Goal: Transaction & Acquisition: Book appointment/travel/reservation

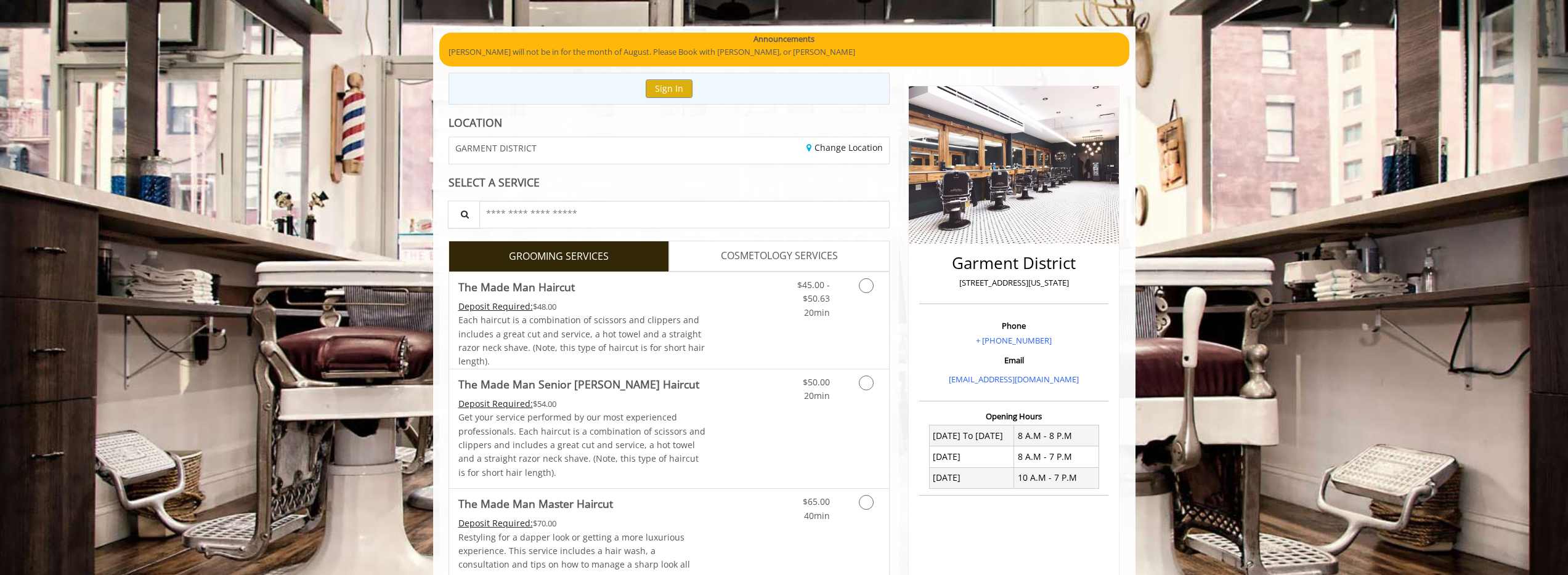
scroll to position [71, 0]
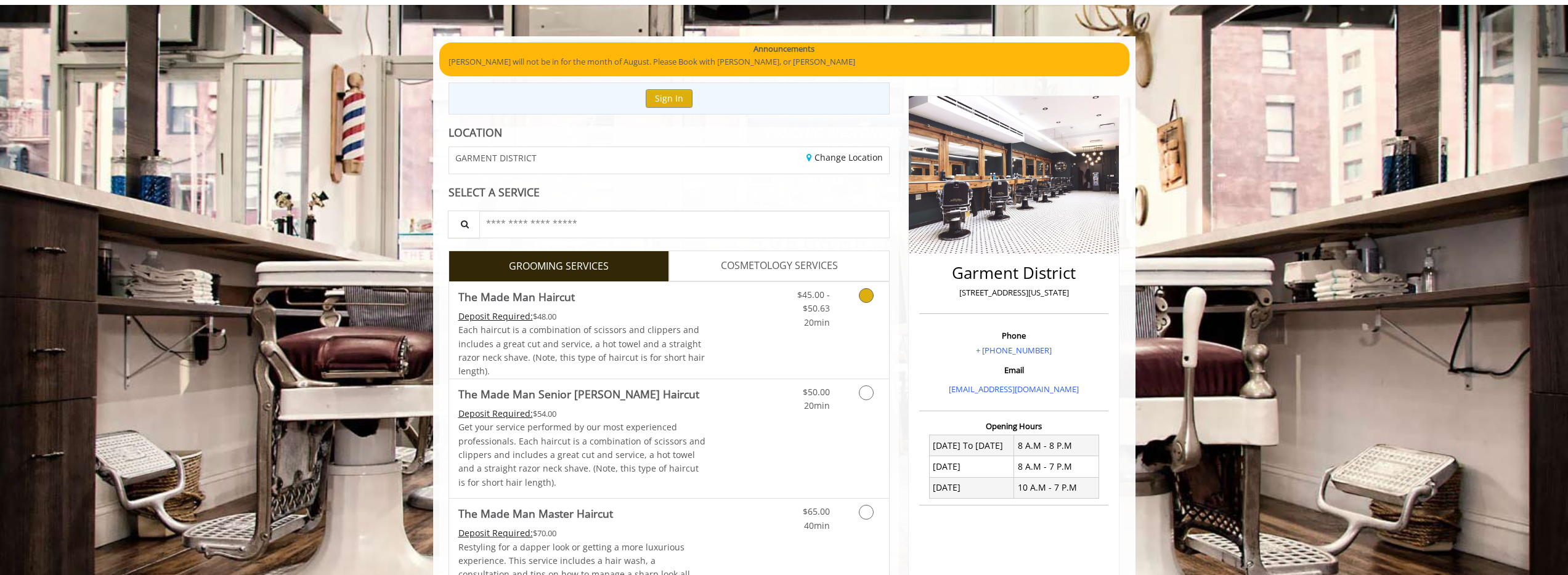
click at [854, 343] on div "$45.00 - $50.63 20min" at bounding box center [834, 330] width 111 height 96
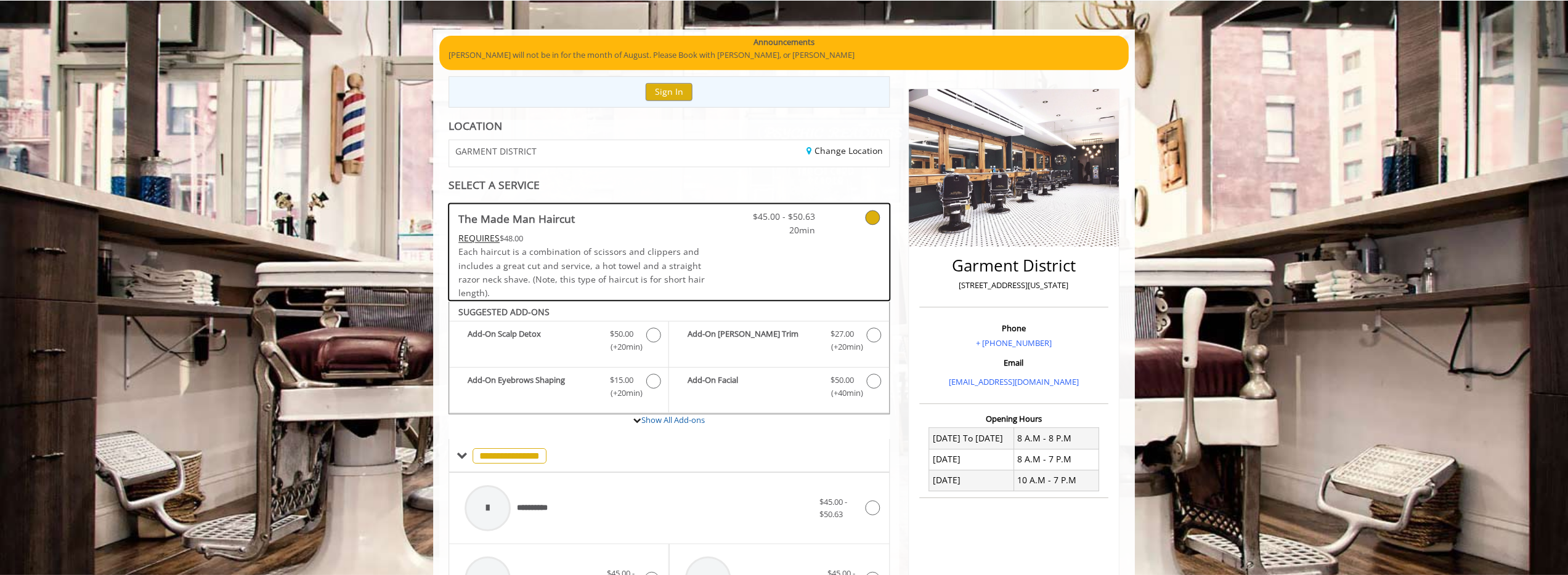
scroll to position [44, 0]
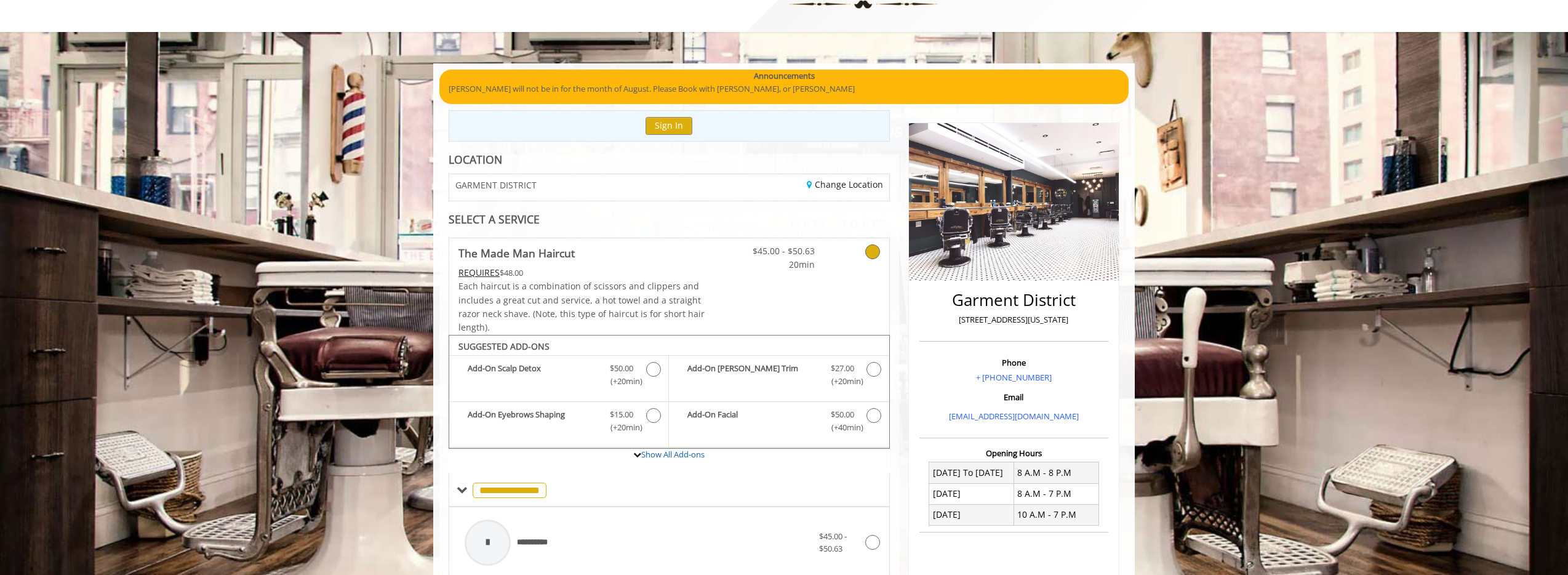
click at [859, 250] on link at bounding box center [856, 255] width 46 height 34
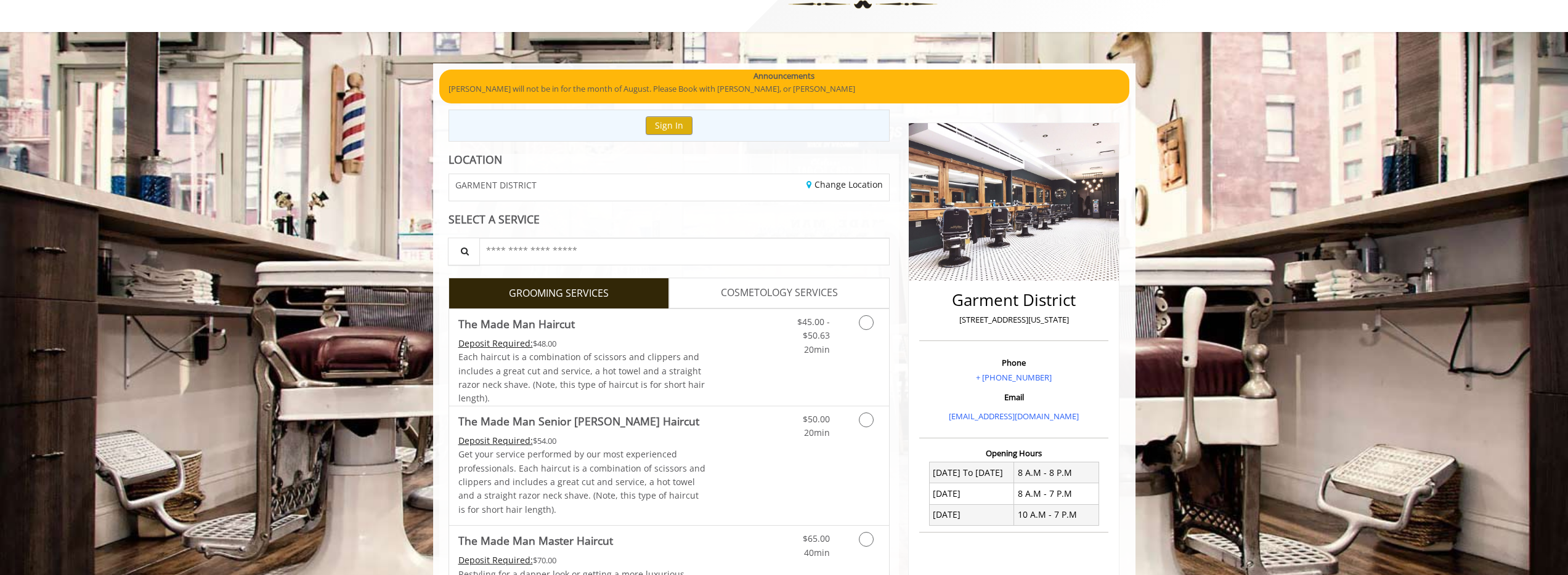
click at [766, 289] on span "COSMETOLOGY SERVICES" at bounding box center [780, 293] width 117 height 16
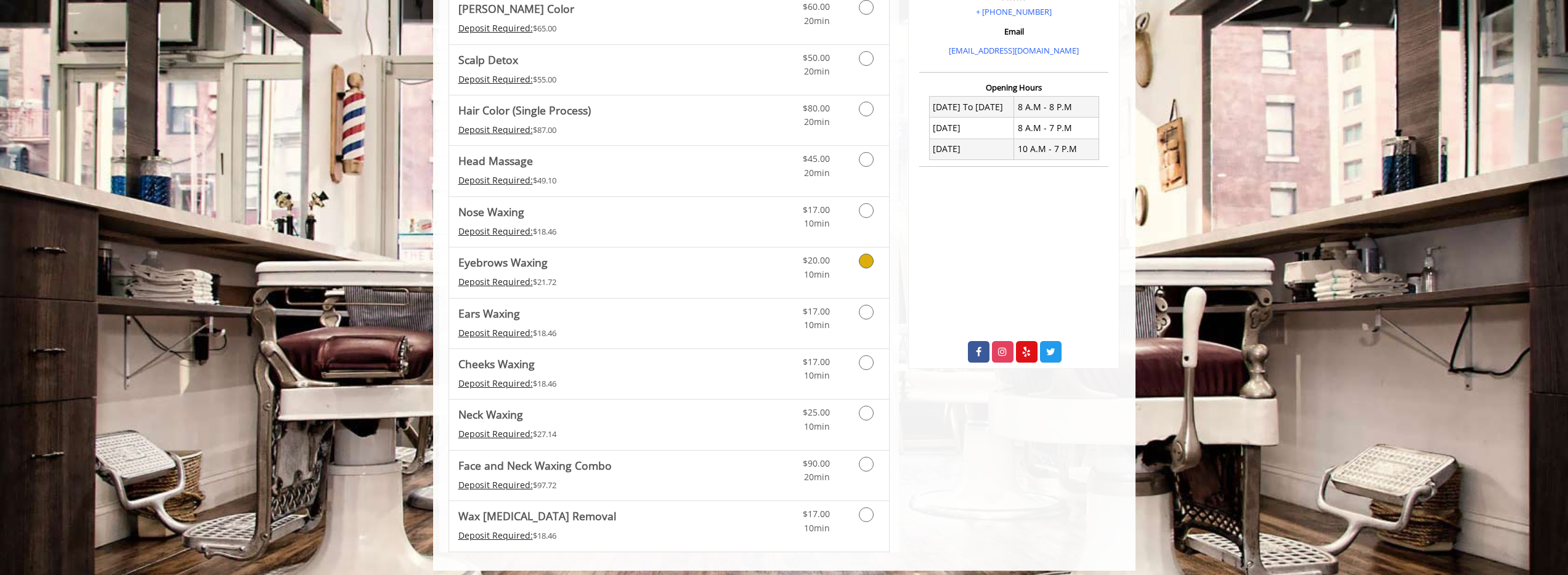
scroll to position [418, 0]
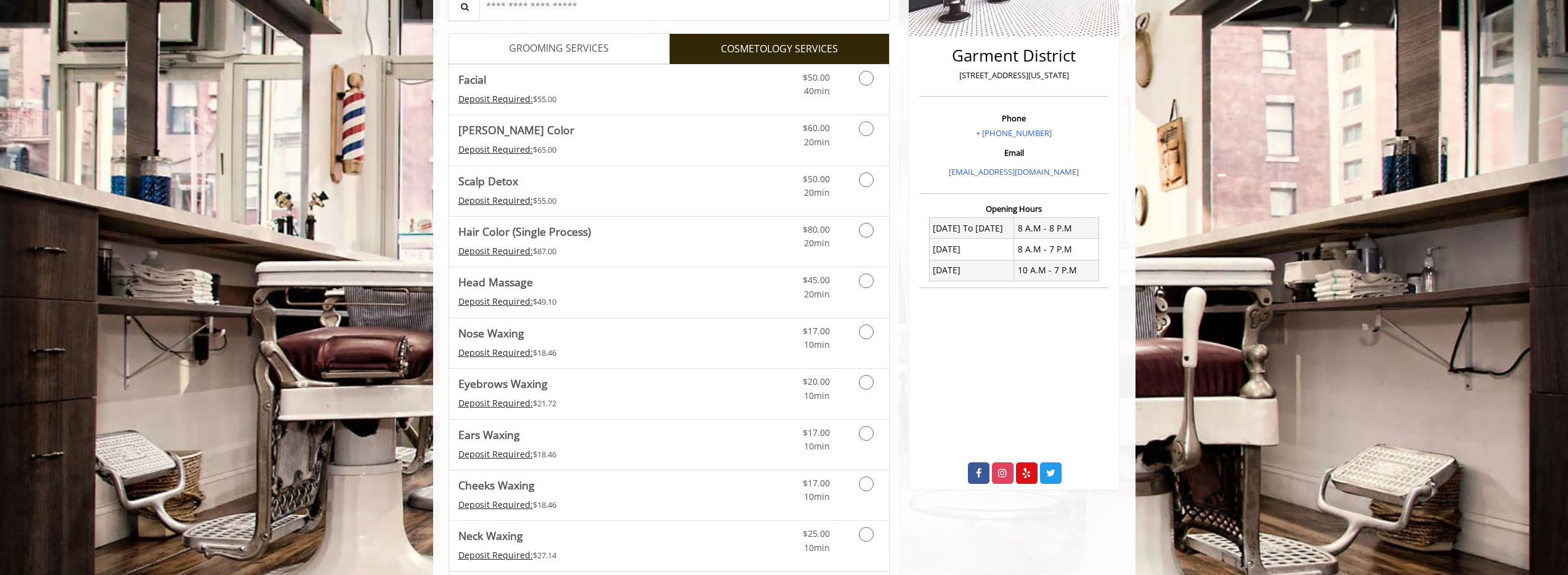
click at [639, 56] on link "GROOMING SERVICES" at bounding box center [559, 49] width 220 height 31
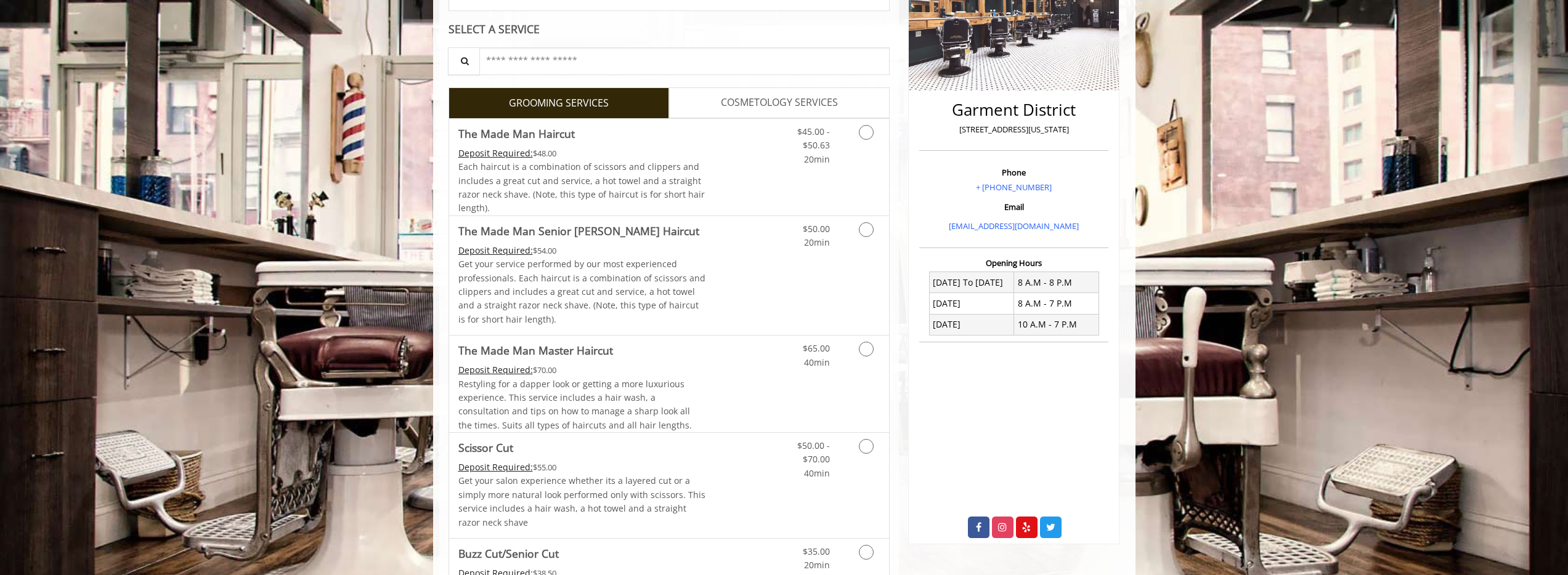
scroll to position [0, 0]
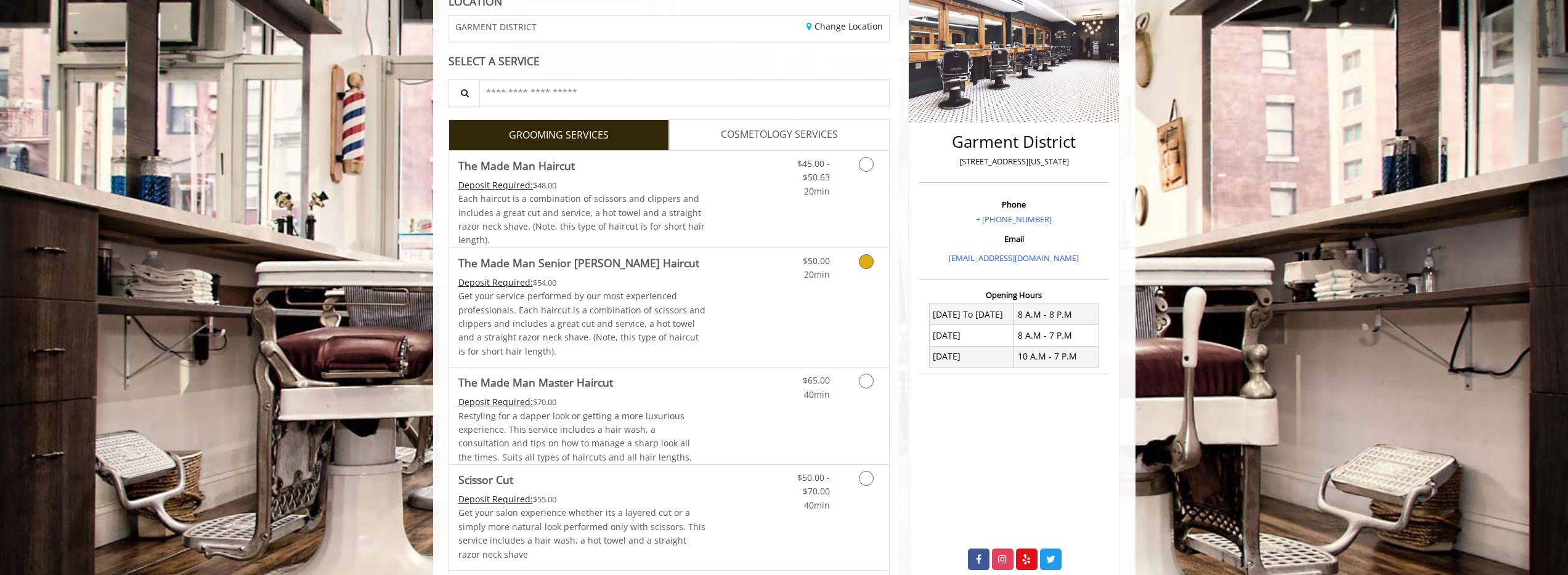
click at [862, 192] on link "Grooming services" at bounding box center [864, 174] width 32 height 47
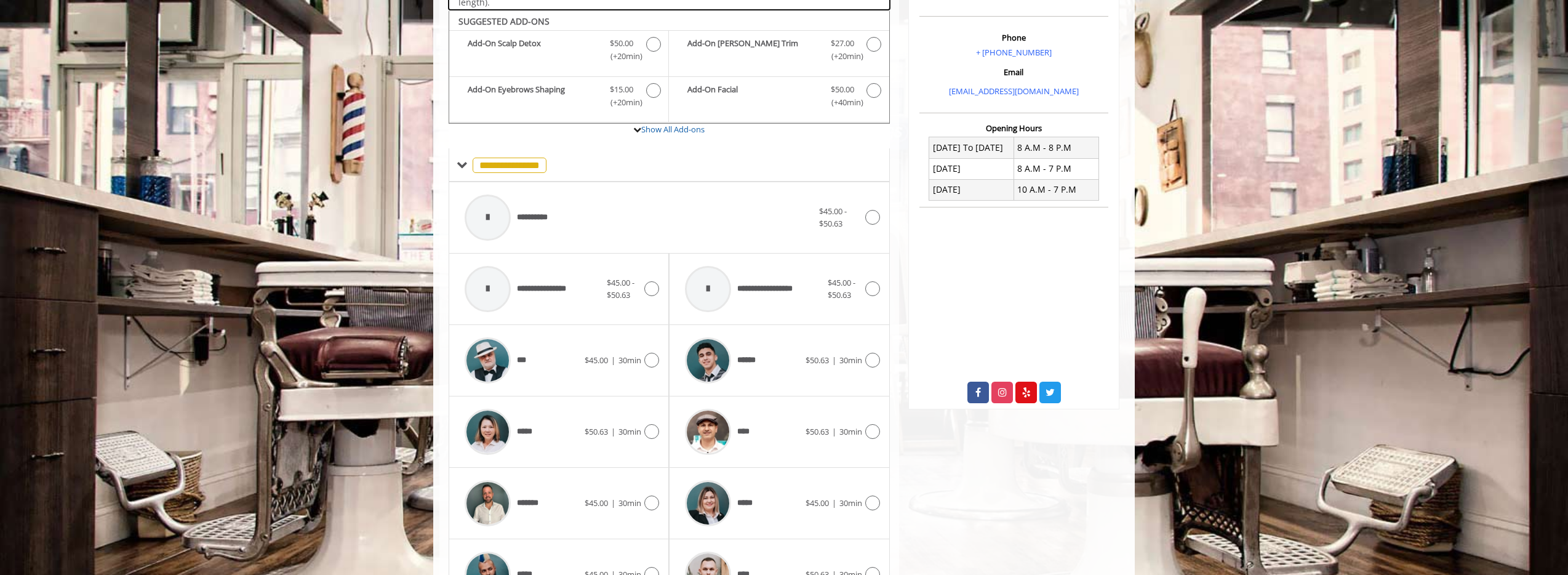
scroll to position [275, 0]
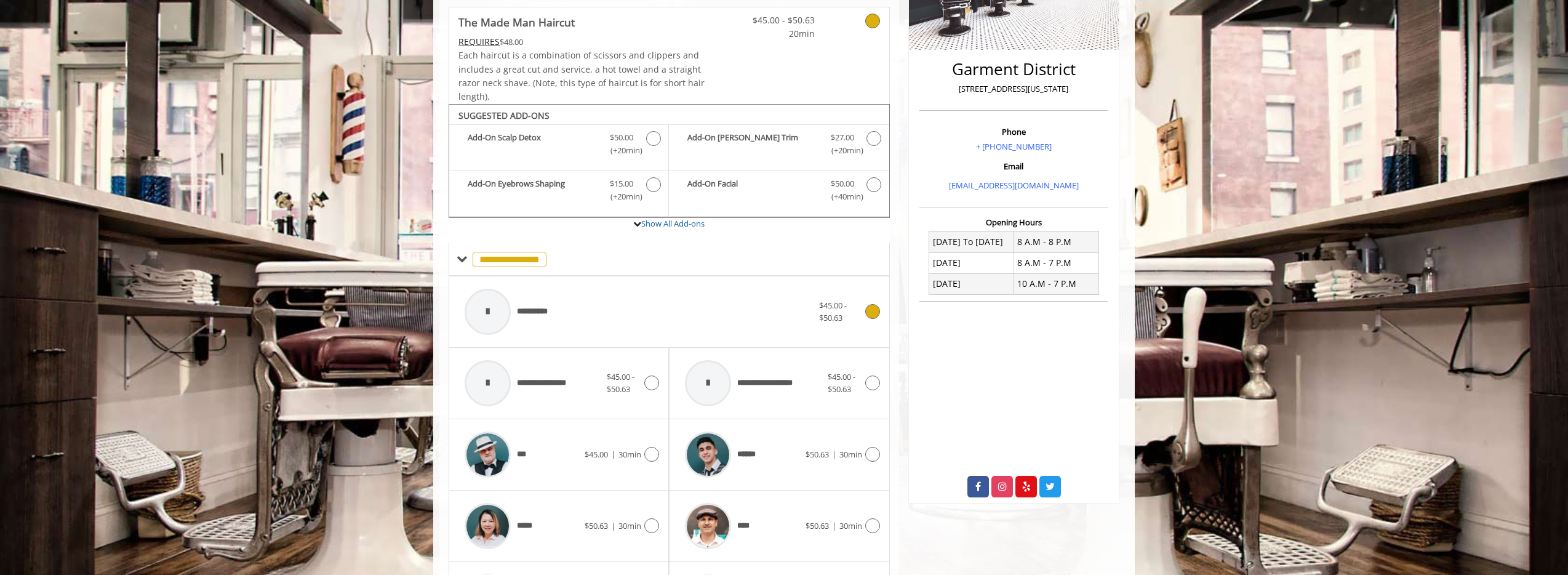
click at [573, 311] on div "**********" at bounding box center [639, 312] width 361 height 58
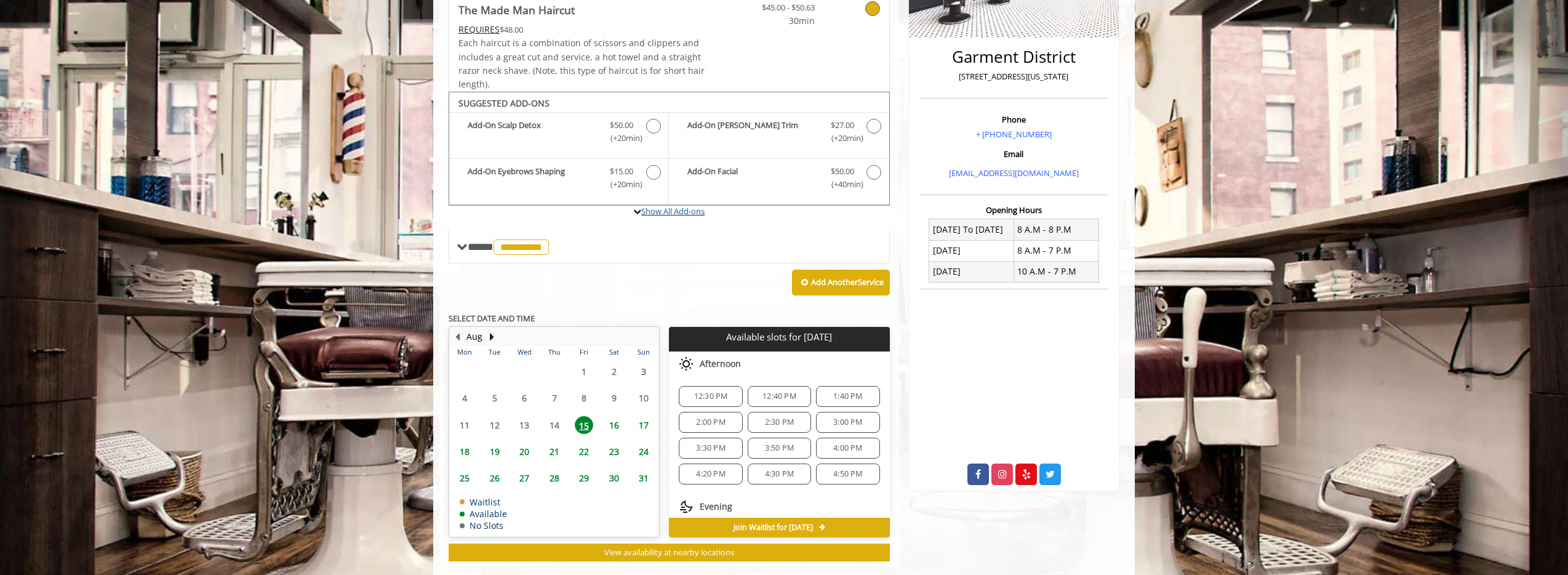
scroll to position [287, 0]
click at [453, 247] on div "**********" at bounding box center [669, 247] width 441 height 33
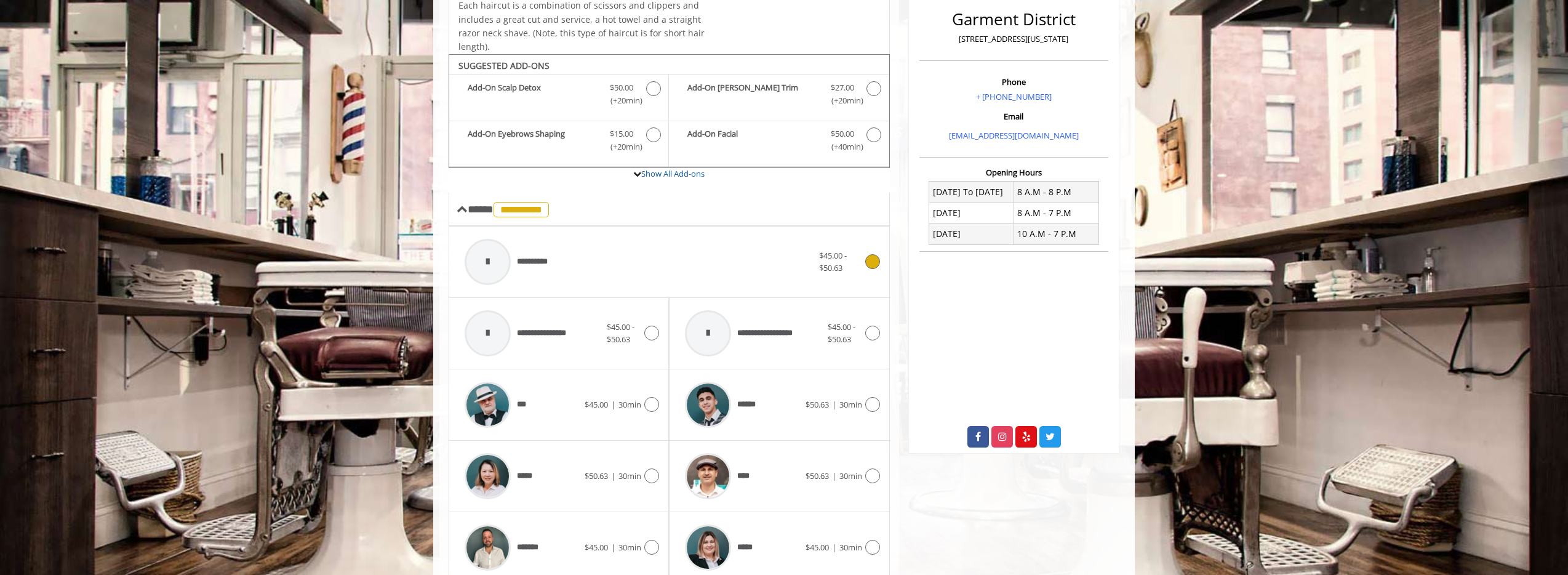
scroll to position [147, 0]
